Goal: Find specific page/section: Find specific page/section

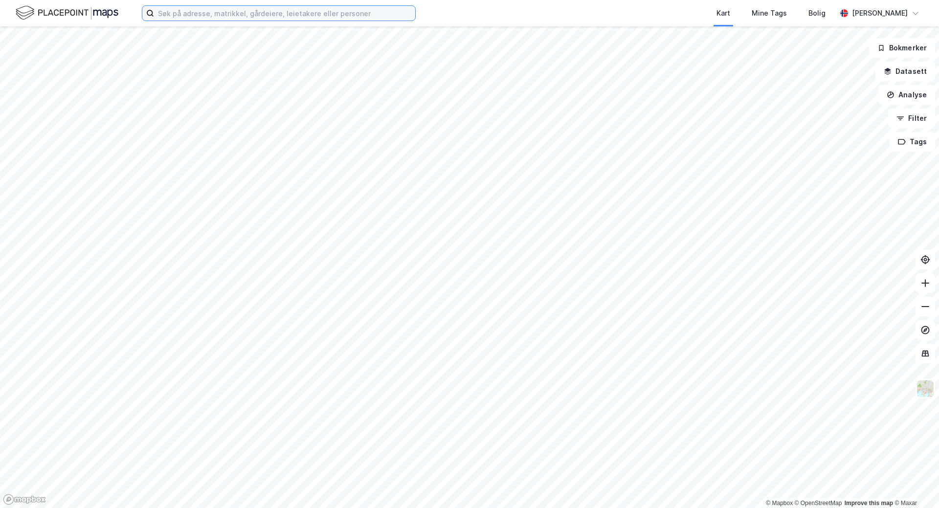
click at [188, 17] on input at bounding box center [284, 13] width 261 height 15
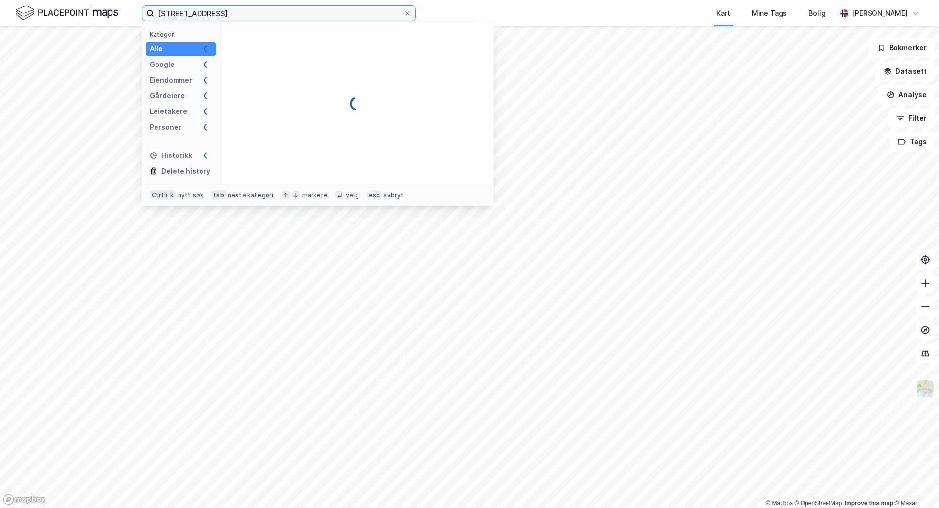
type input "[STREET_ADDRESS]"
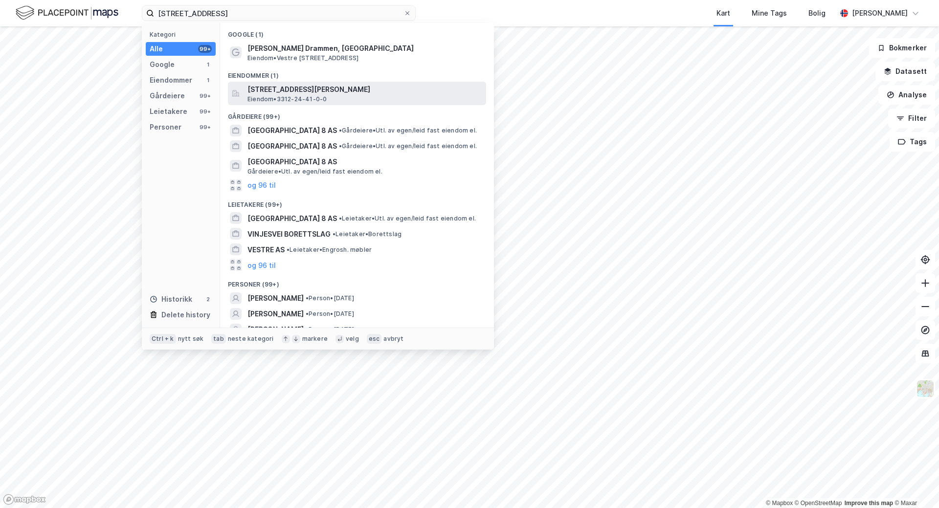
click at [266, 91] on span "[STREET_ADDRESS][PERSON_NAME]" at bounding box center [364, 90] width 235 height 12
